Goal: Transaction & Acquisition: Purchase product/service

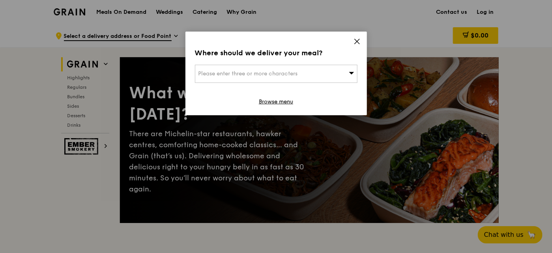
click at [336, 67] on div "Please enter three or more characters" at bounding box center [276, 74] width 163 height 18
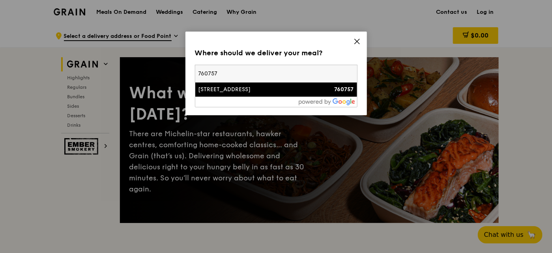
type input "760757"
click at [260, 95] on li "[STREET_ADDRESS] 760757" at bounding box center [276, 89] width 162 height 14
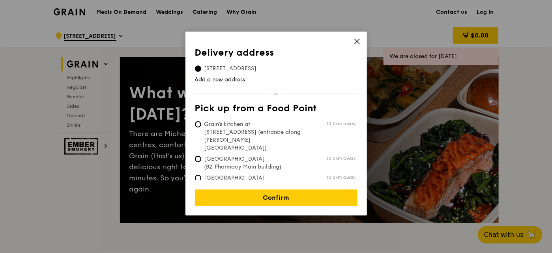
click at [266, 67] on span "[STREET_ADDRESS]" at bounding box center [230, 69] width 71 height 8
click at [201, 67] on input "[STREET_ADDRESS]" at bounding box center [198, 68] width 6 height 6
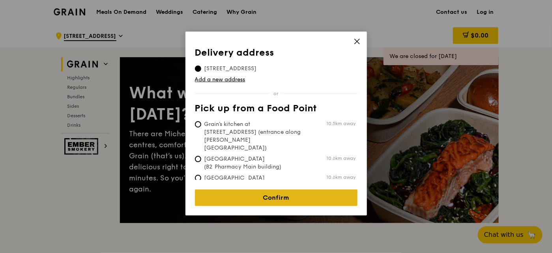
click at [300, 192] on link "Confirm" at bounding box center [276, 197] width 163 height 17
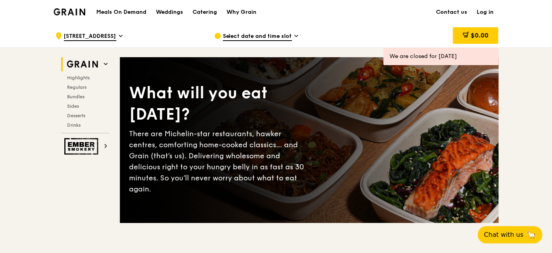
click at [282, 40] on span "Select date and time slot" at bounding box center [257, 36] width 69 height 9
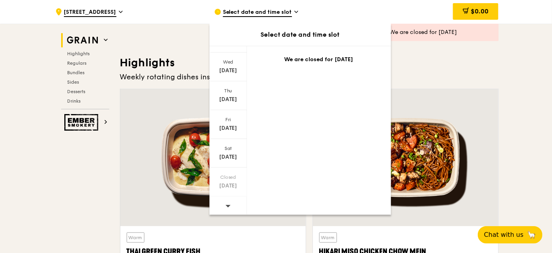
scroll to position [237, 0]
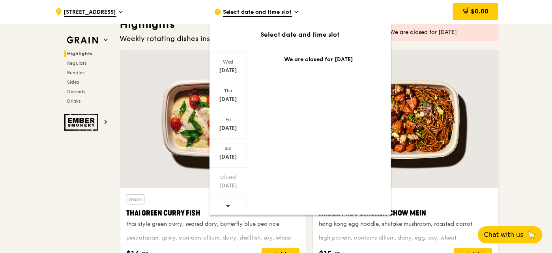
click at [233, 205] on div at bounding box center [227, 206] width 37 height 20
click at [236, 162] on div "[DATE]" at bounding box center [227, 153] width 37 height 29
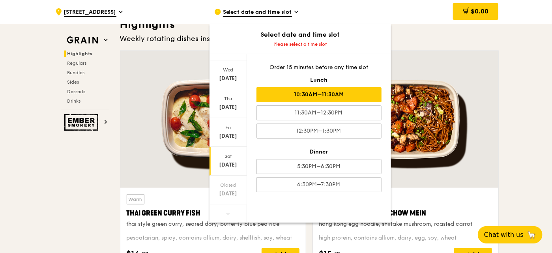
click at [346, 98] on div "10:30AM–11:30AM" at bounding box center [318, 94] width 125 height 15
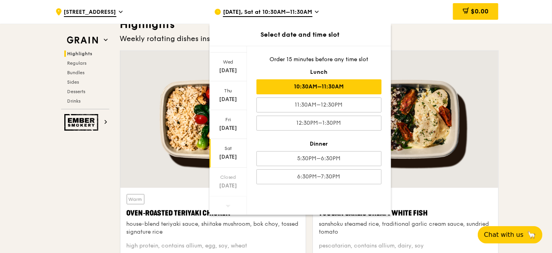
click at [331, 88] on div "10:30AM–11:30AM" at bounding box center [318, 86] width 125 height 15
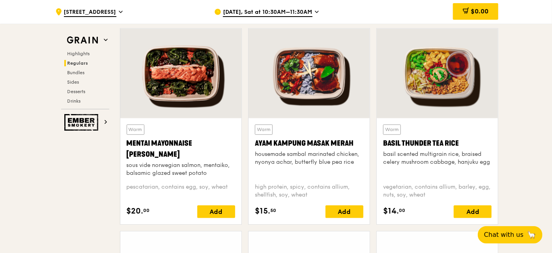
scroll to position [710, 0]
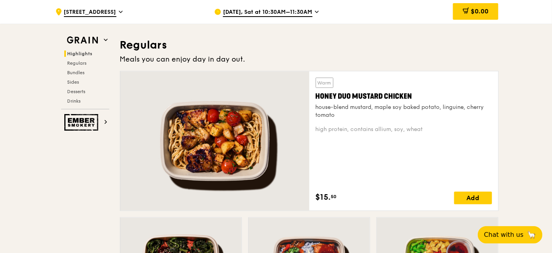
scroll to position [513, 0]
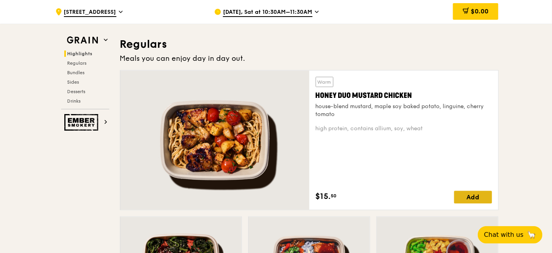
click at [466, 200] on div "Add" at bounding box center [473, 197] width 38 height 13
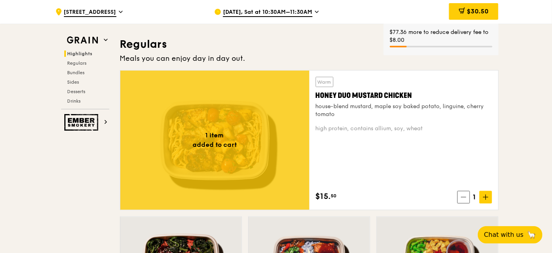
click at [483, 197] on icon at bounding box center [486, 197] width 6 height 6
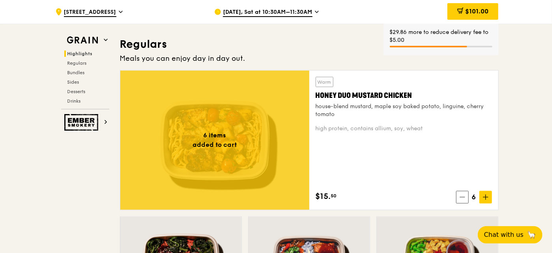
click at [483, 197] on icon at bounding box center [486, 197] width 6 height 6
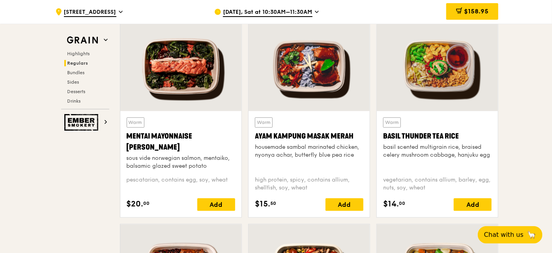
scroll to position [710, 0]
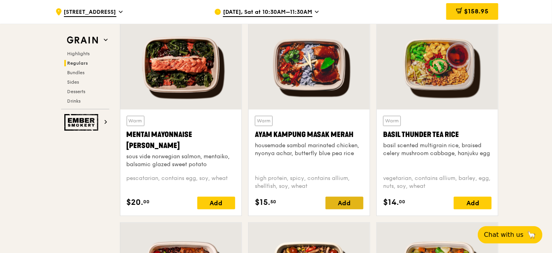
click at [358, 199] on div "Add" at bounding box center [344, 202] width 38 height 13
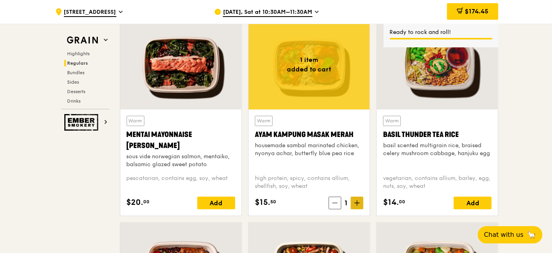
click at [356, 202] on icon at bounding box center [357, 203] width 6 height 6
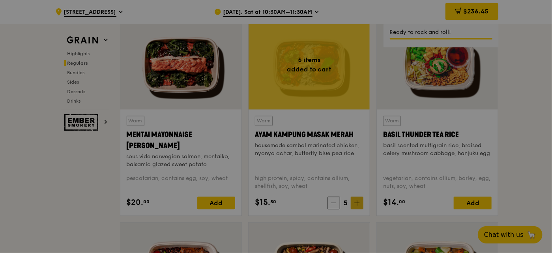
click at [356, 202] on div at bounding box center [276, 126] width 552 height 253
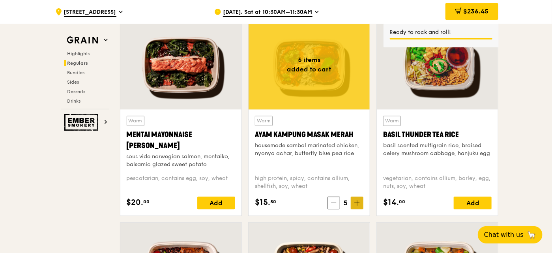
click at [356, 202] on icon at bounding box center [357, 203] width 6 height 6
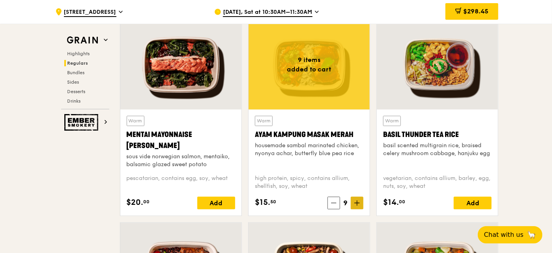
click at [358, 207] on span at bounding box center [357, 202] width 13 height 13
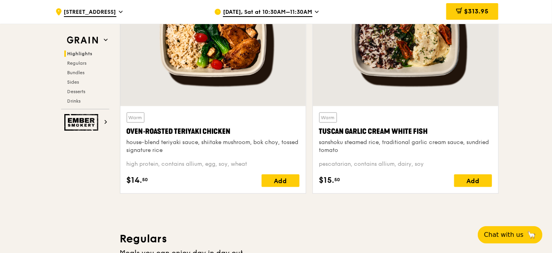
scroll to position [316, 0]
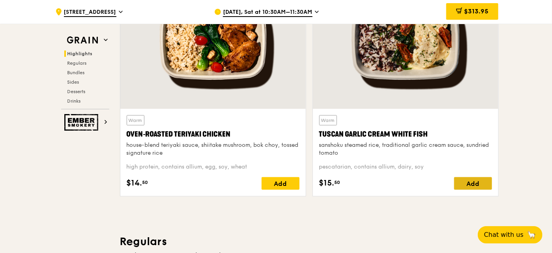
click at [470, 182] on div "Add" at bounding box center [473, 183] width 38 height 13
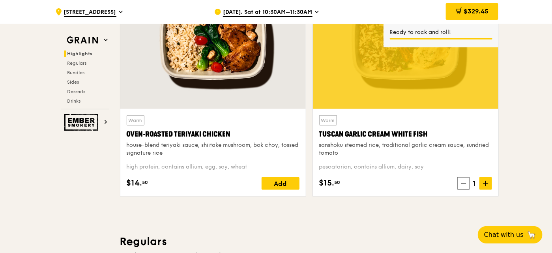
click at [482, 184] on span at bounding box center [485, 183] width 13 height 13
click at [482, 182] on span at bounding box center [485, 183] width 13 height 13
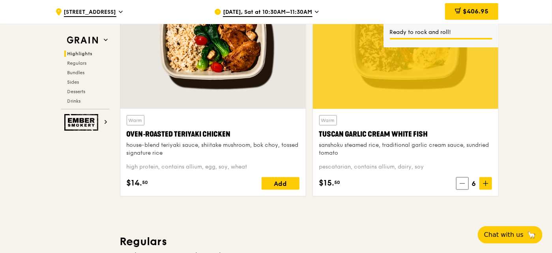
click at [482, 182] on span at bounding box center [485, 183] width 13 height 13
click at [273, 183] on div "Add" at bounding box center [281, 183] width 38 height 13
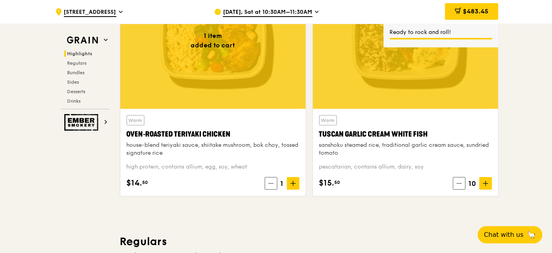
click at [293, 183] on icon at bounding box center [293, 183] width 0 height 5
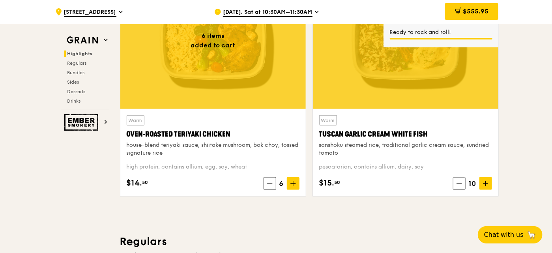
click at [293, 183] on icon at bounding box center [293, 183] width 0 height 5
click at [473, 13] on span "$613.95" at bounding box center [476, 10] width 24 height 7
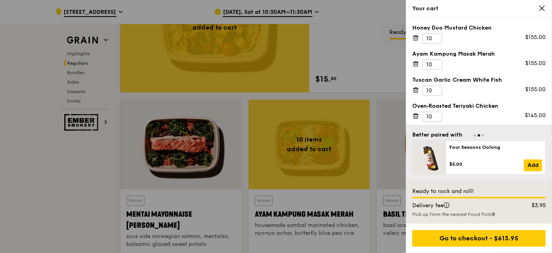
scroll to position [631, 0]
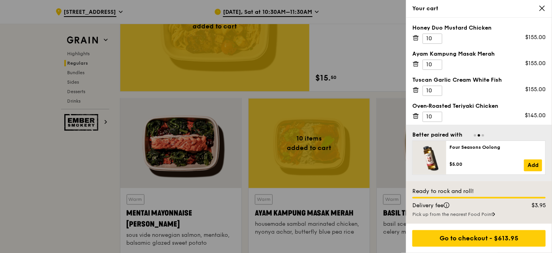
click at [417, 64] on icon at bounding box center [415, 63] width 7 height 7
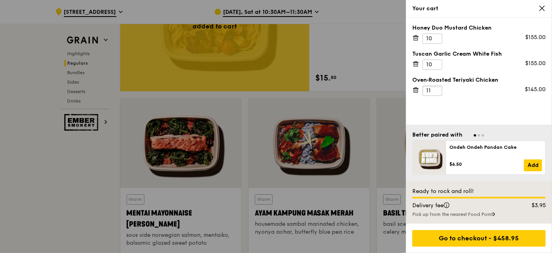
click at [437, 86] on input "11" at bounding box center [432, 91] width 20 height 10
type input "10"
click at [436, 93] on input "10" at bounding box center [432, 91] width 20 height 10
type input "11"
click at [437, 63] on input "11" at bounding box center [432, 65] width 20 height 10
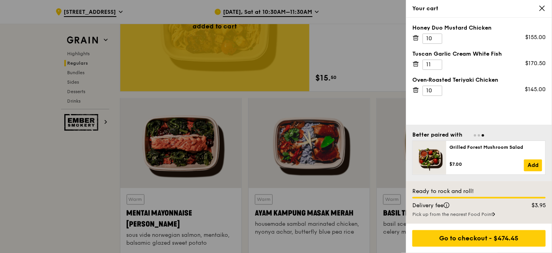
click at [478, 136] on span "Go to slide 2" at bounding box center [479, 135] width 2 height 2
click at [475, 136] on span "Go to slide 1" at bounding box center [475, 135] width 2 height 2
type input "11"
click at [436, 36] on input "11" at bounding box center [432, 39] width 20 height 10
type input "11"
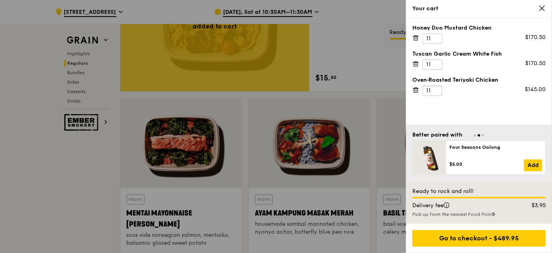
click at [435, 86] on input "11" at bounding box center [432, 91] width 20 height 10
